Goal: Task Accomplishment & Management: Complete application form

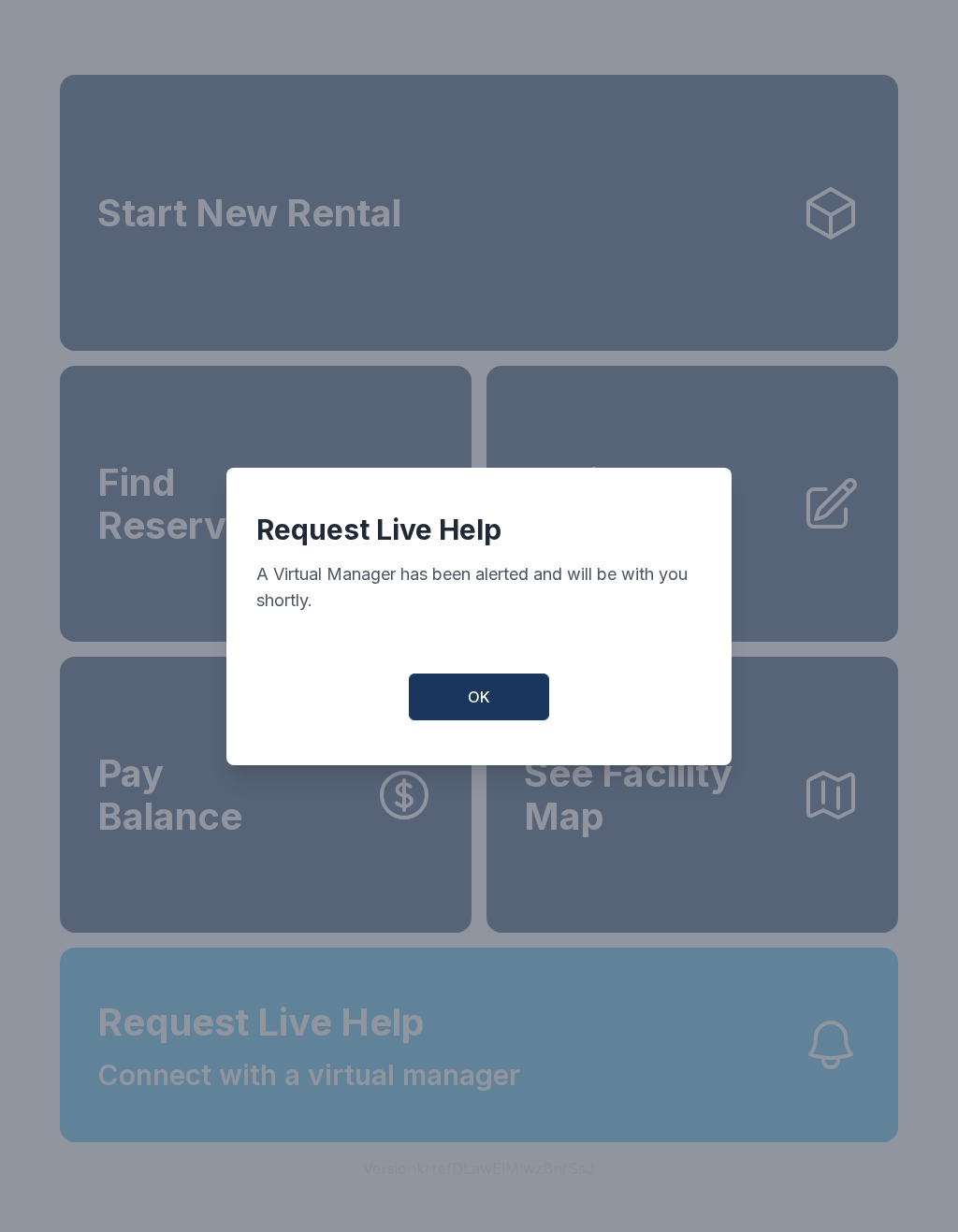
click at [492, 678] on div "Request Live Help A Virtual Manager has been alerted and will be with you short…" at bounding box center [479, 616] width 505 height 298
click at [505, 705] on button "OK" at bounding box center [479, 697] width 141 height 47
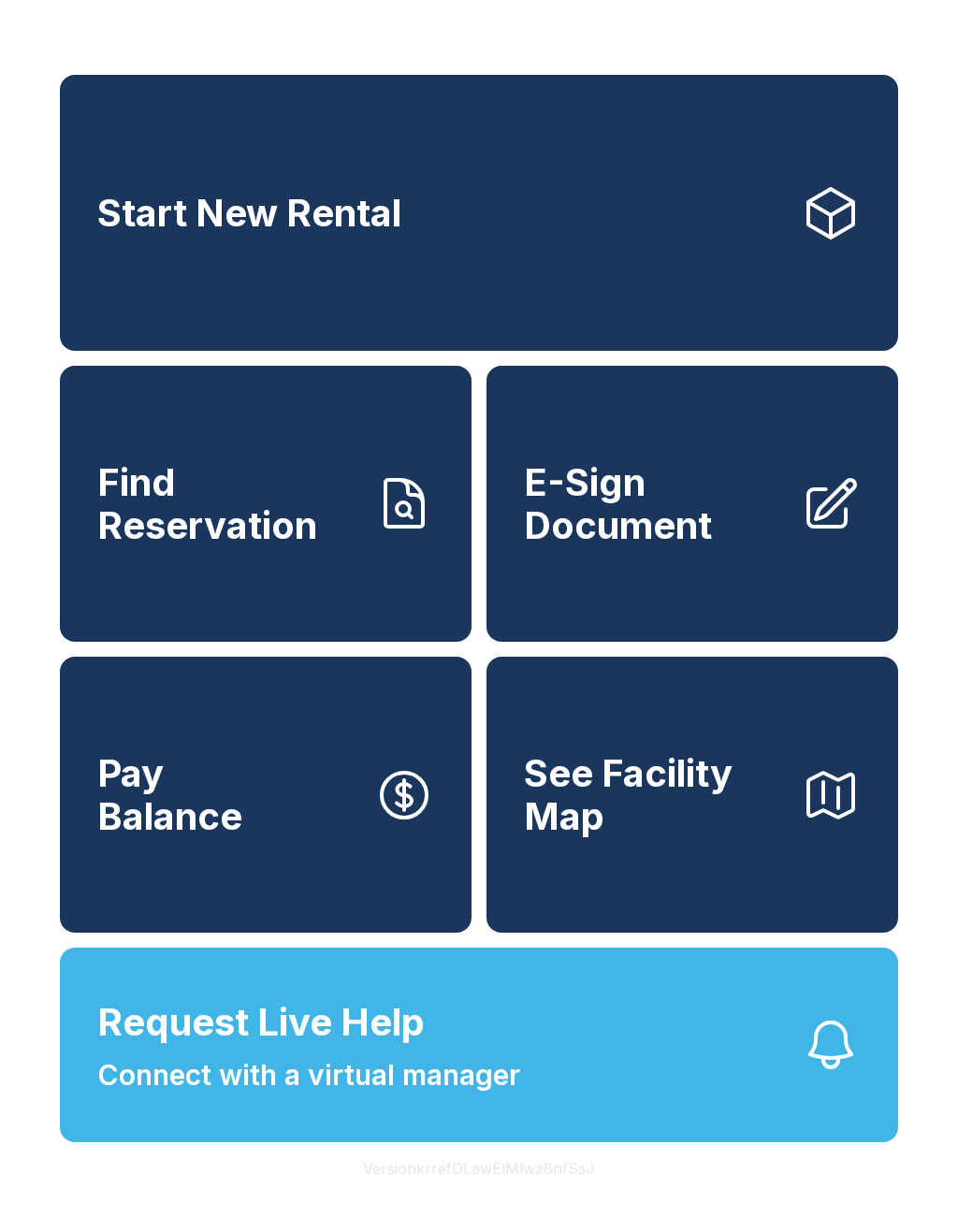
click at [707, 530] on span "E-Sign Document" at bounding box center [654, 503] width 262 height 85
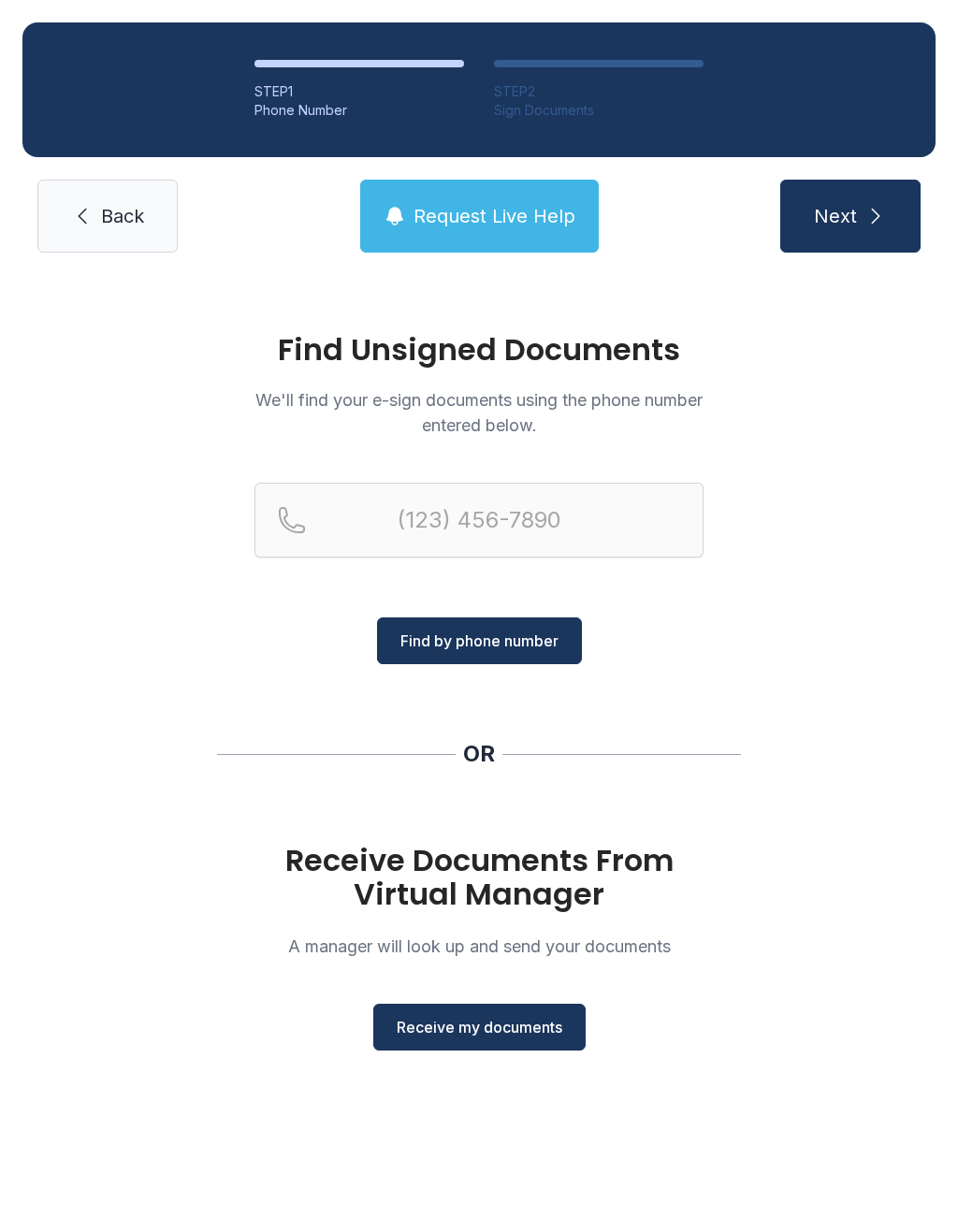
click at [534, 1012] on button "Receive my documents" at bounding box center [479, 1027] width 212 height 47
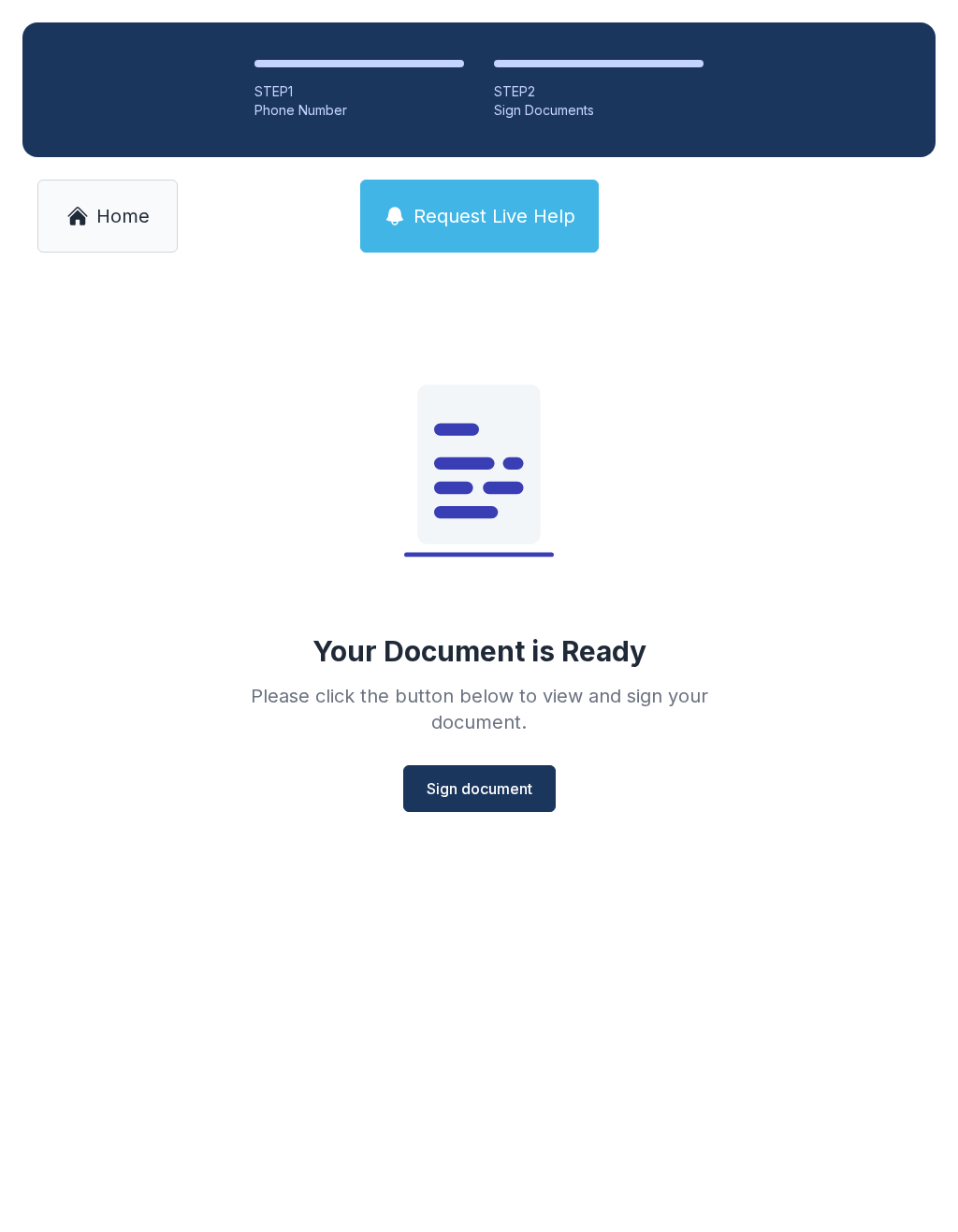
click at [495, 789] on span "Sign document" at bounding box center [479, 788] width 106 height 22
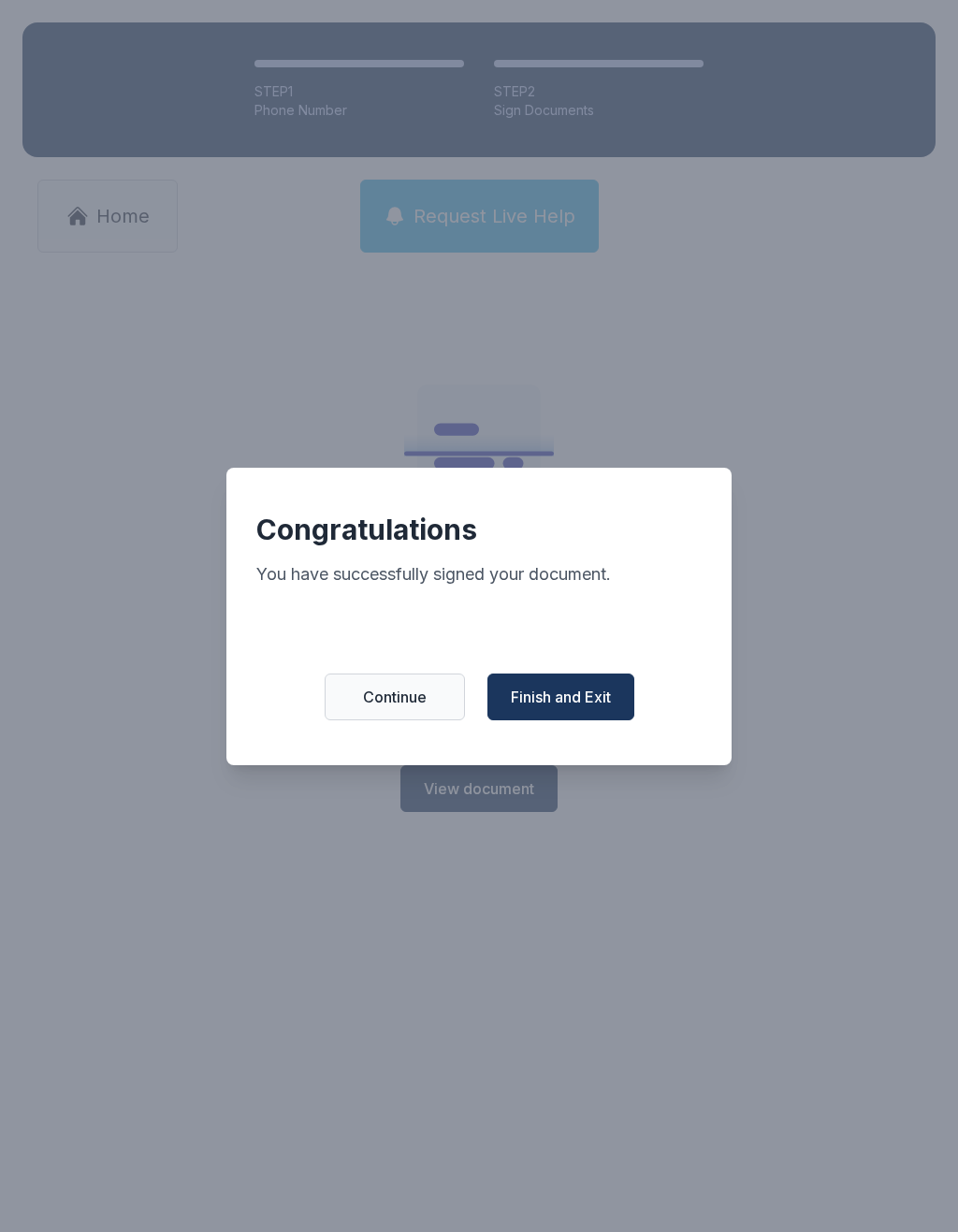
click at [596, 702] on span "Finish and Exit" at bounding box center [561, 696] width 100 height 22
